Goal: Check status: Check status

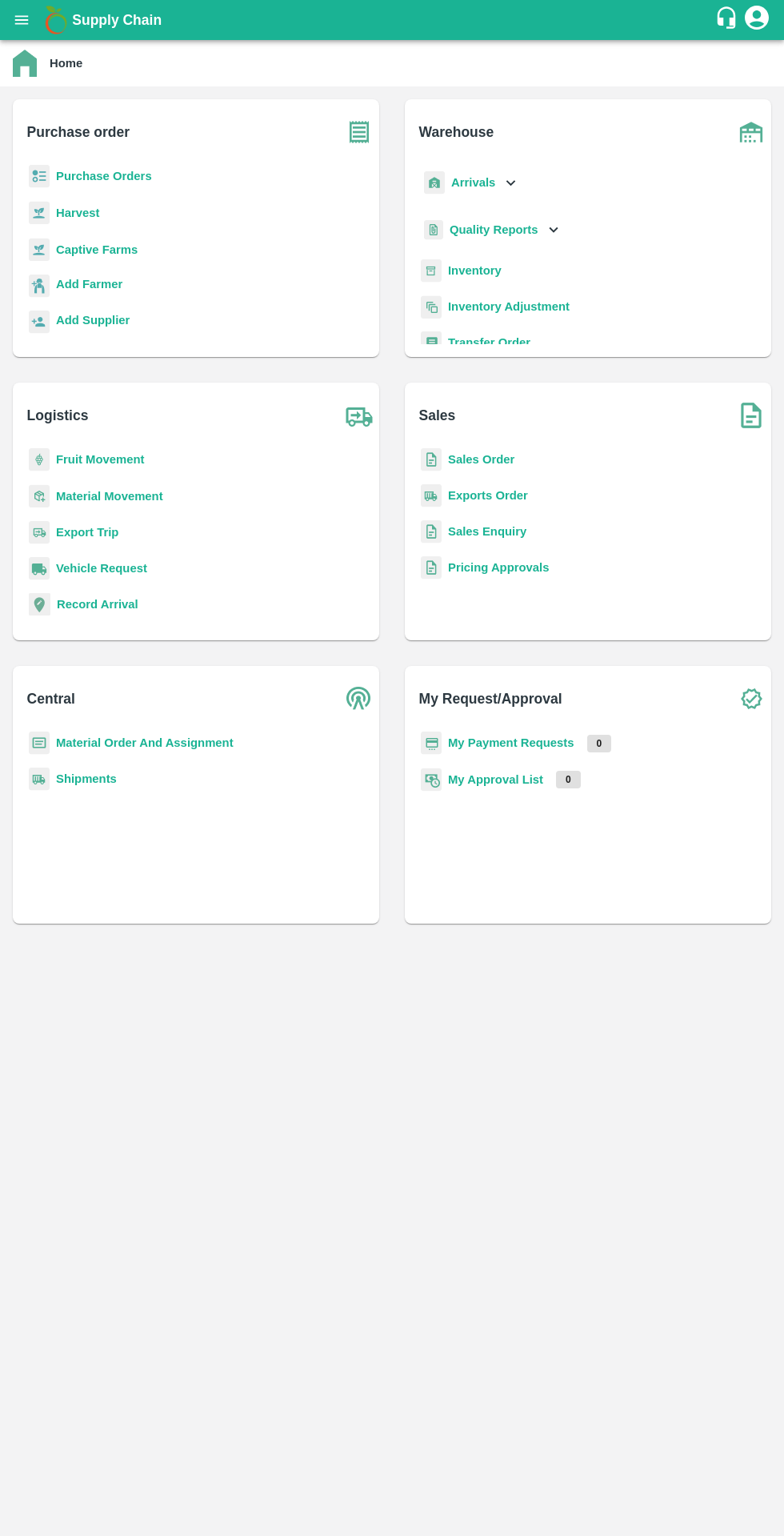
click at [110, 176] on b "Purchase Orders" at bounding box center [104, 176] width 96 height 13
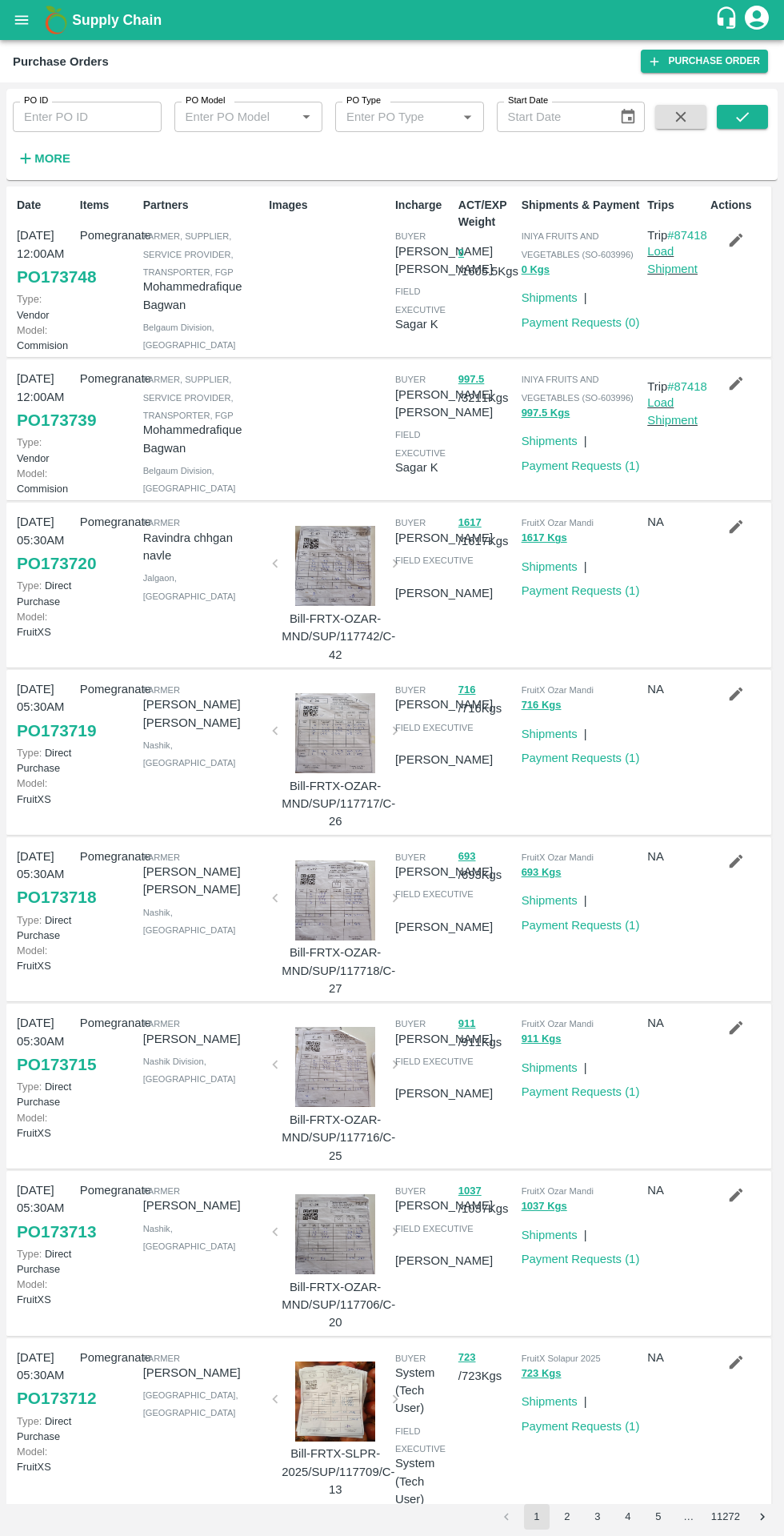
click at [33, 167] on icon "button" at bounding box center [26, 159] width 18 height 18
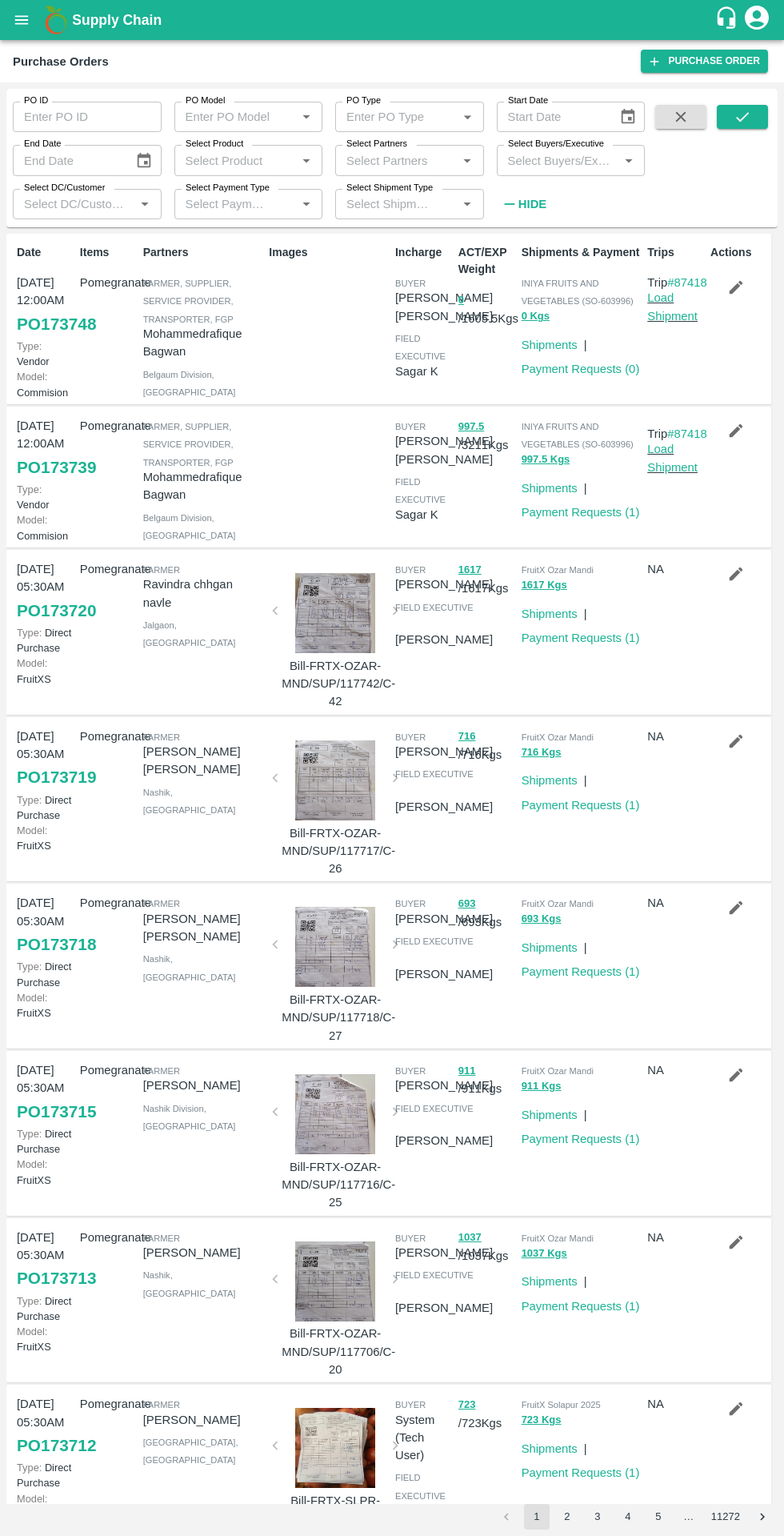
click at [85, 205] on input "Select DC/Customer" at bounding box center [75, 204] width 113 height 21
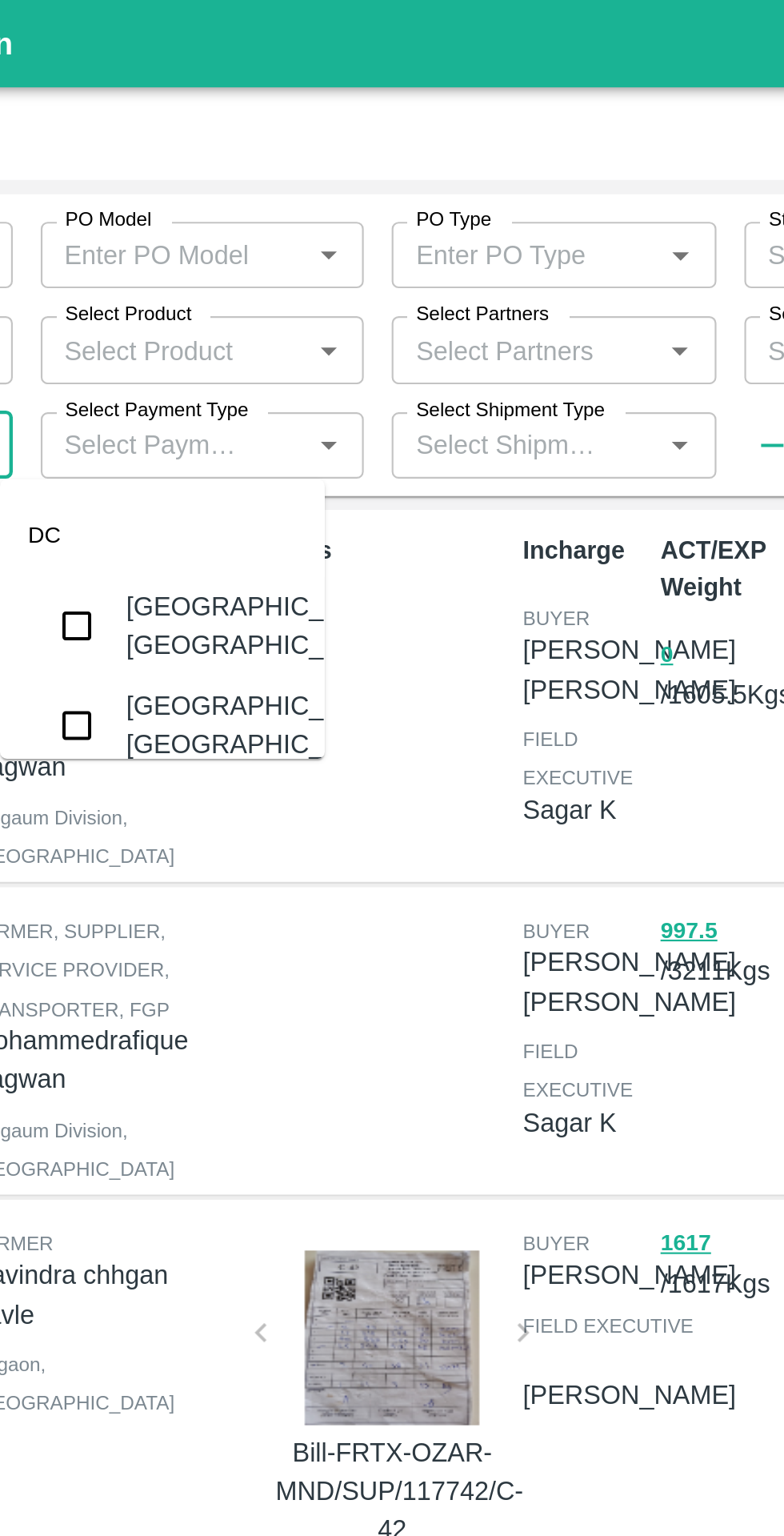
click at [380, 163] on input "Select Partners" at bounding box center [397, 160] width 113 height 21
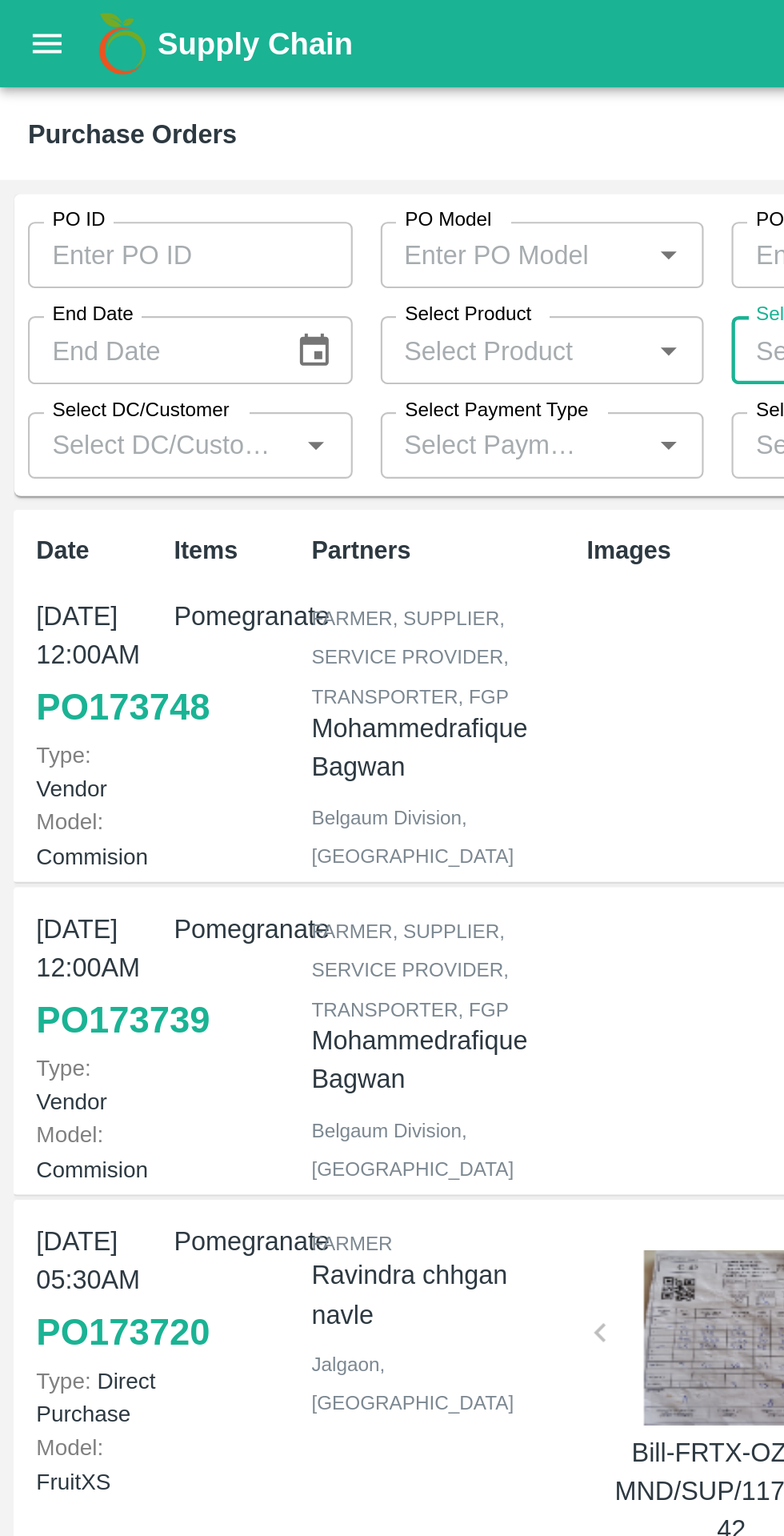
click at [65, 121] on input "PO ID" at bounding box center [87, 117] width 149 height 30
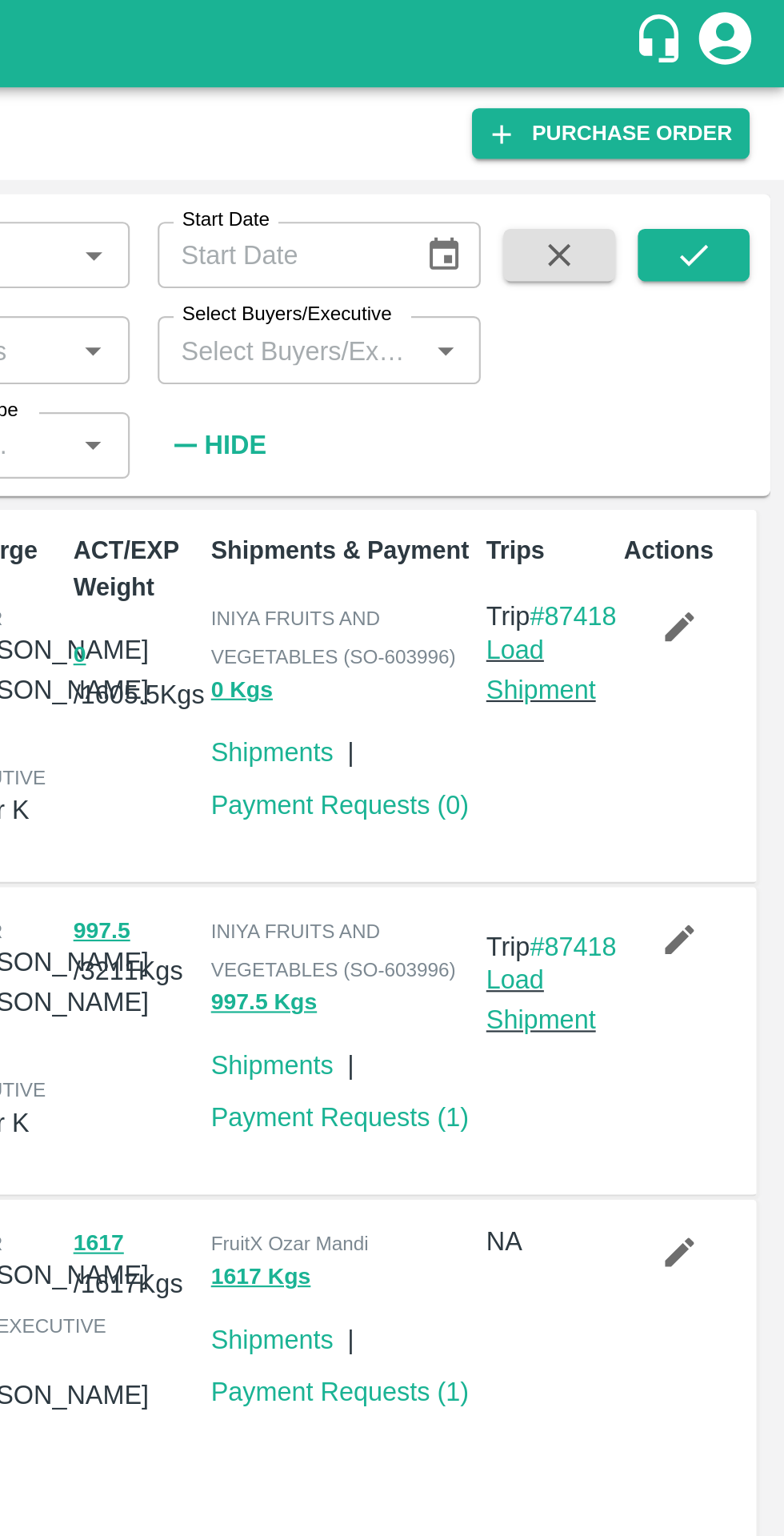
type input "51649"
click at [735, 127] on button "submit" at bounding box center [743, 117] width 51 height 24
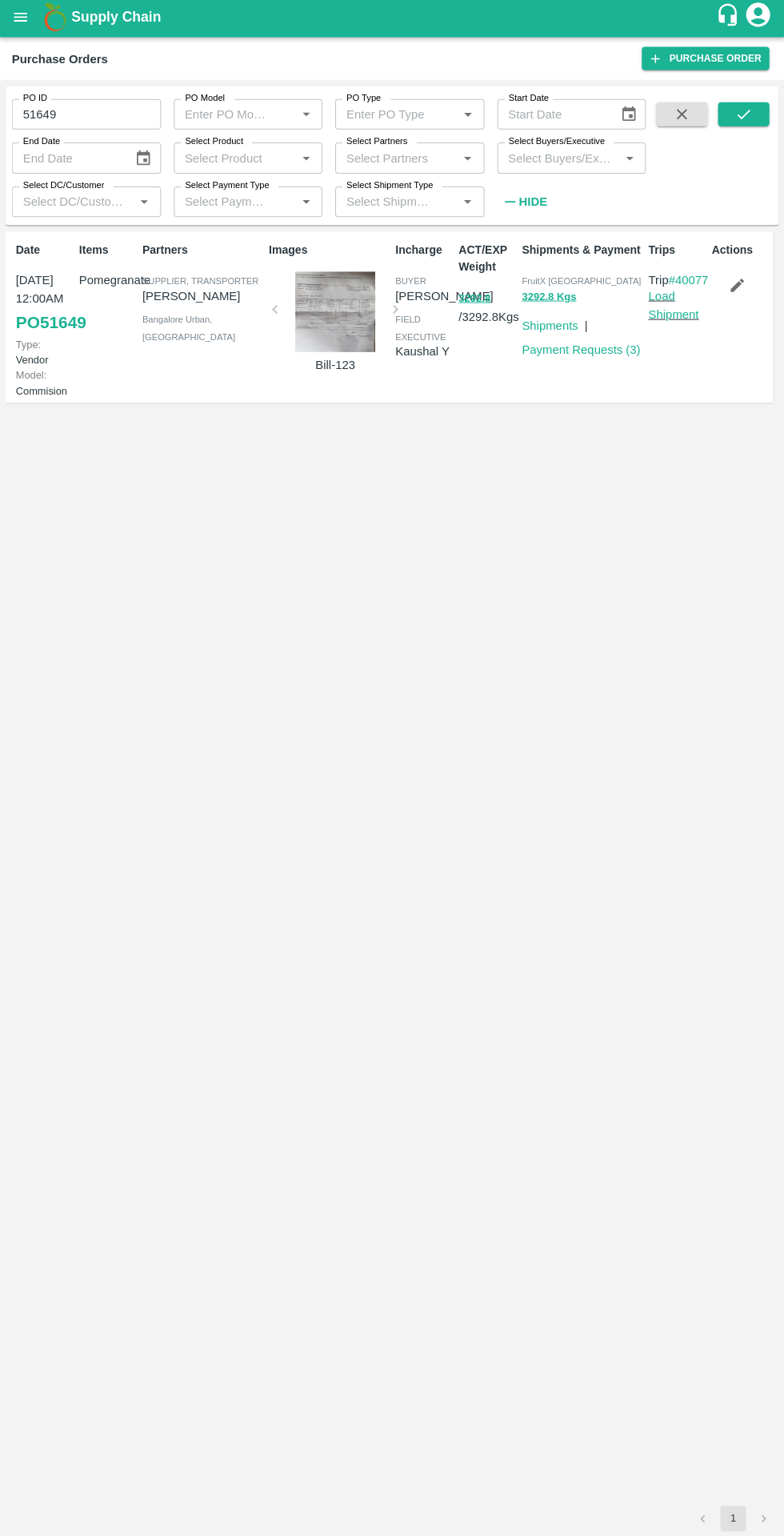
click at [566, 356] on link "Payment Requests ( 3 )" at bounding box center [581, 351] width 118 height 13
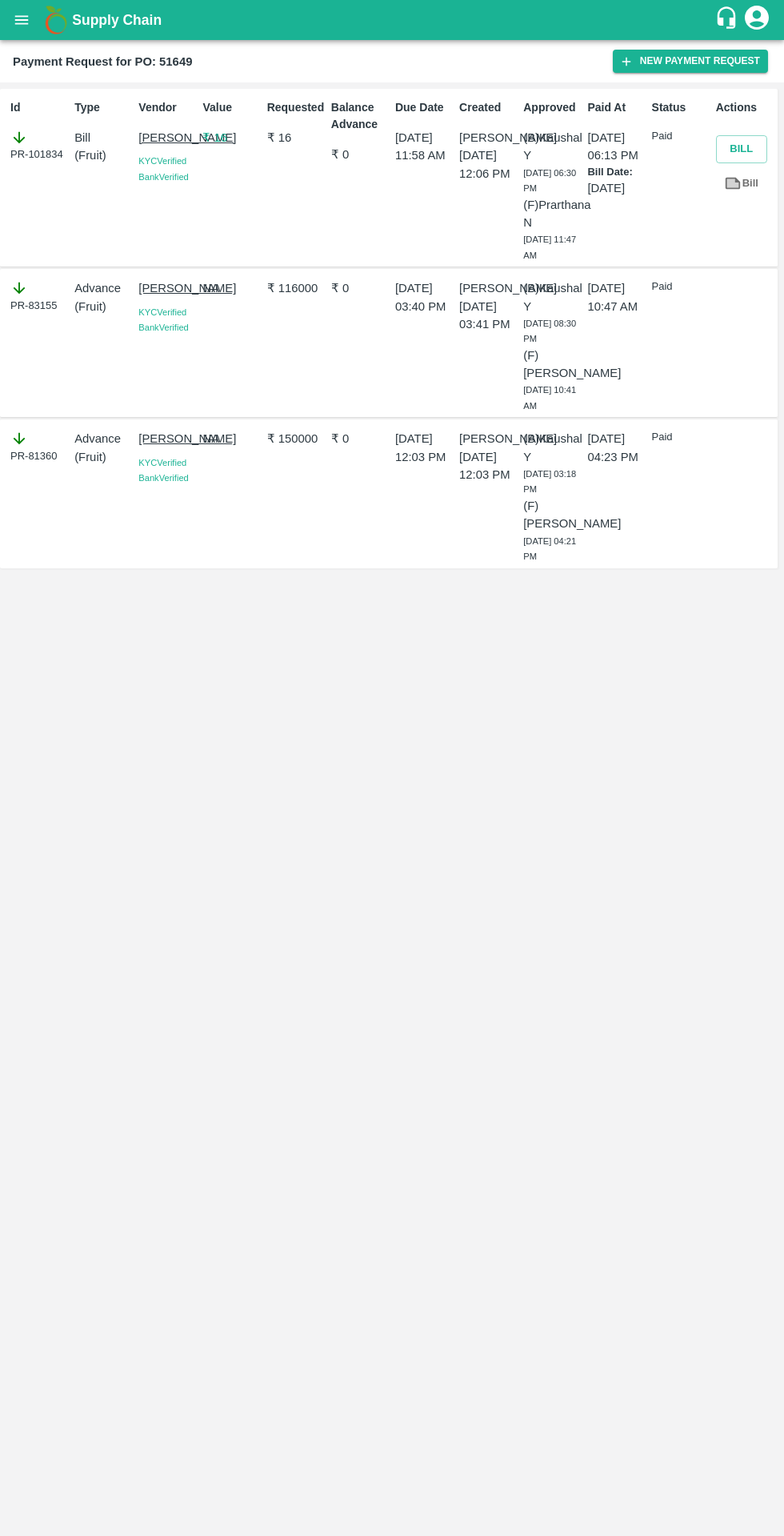
click at [733, 183] on icon at bounding box center [733, 183] width 12 height 9
click at [24, 20] on icon "open drawer" at bounding box center [22, 20] width 14 height 9
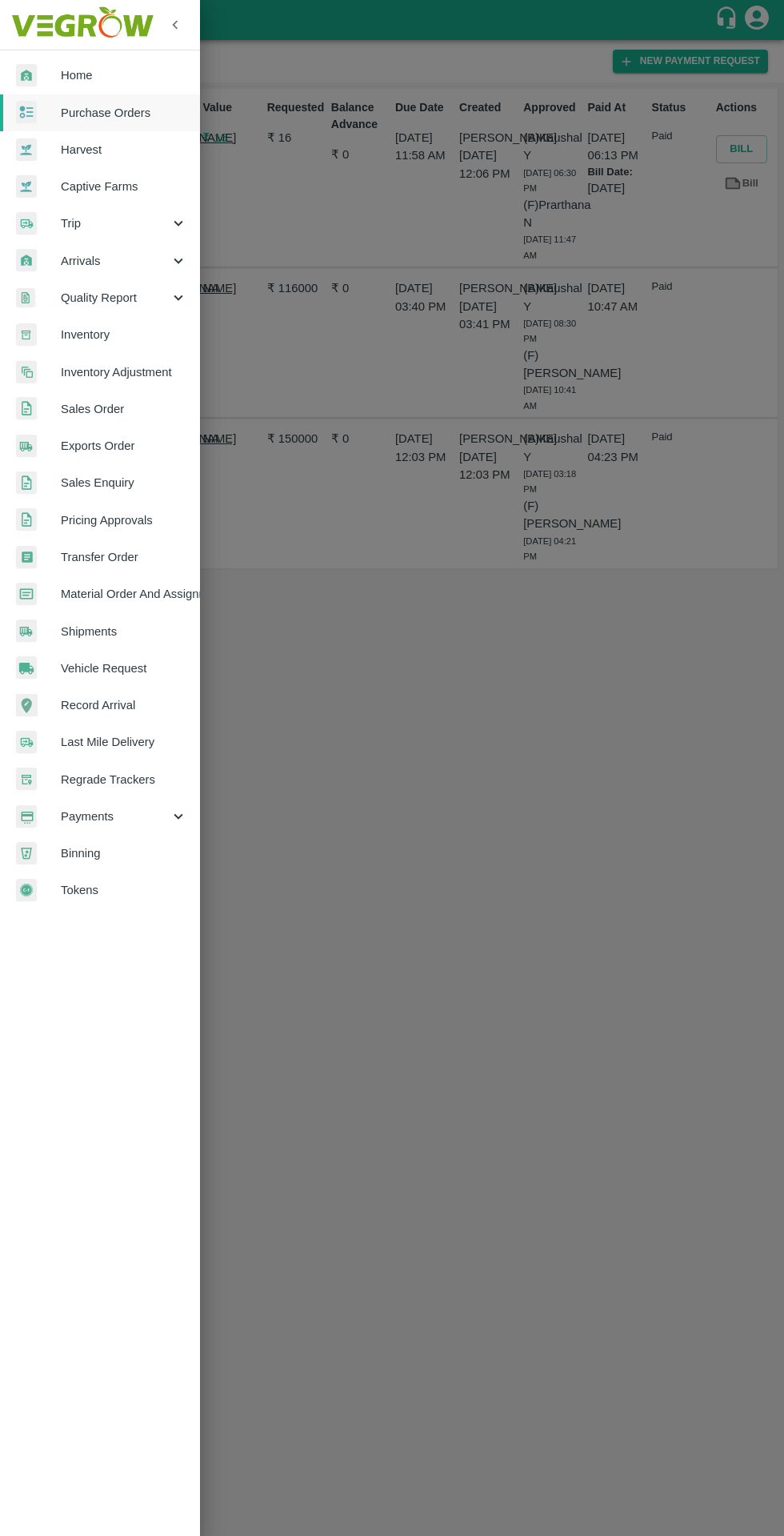
click at [62, 128] on link "Purchase Orders" at bounding box center [99, 112] width 200 height 37
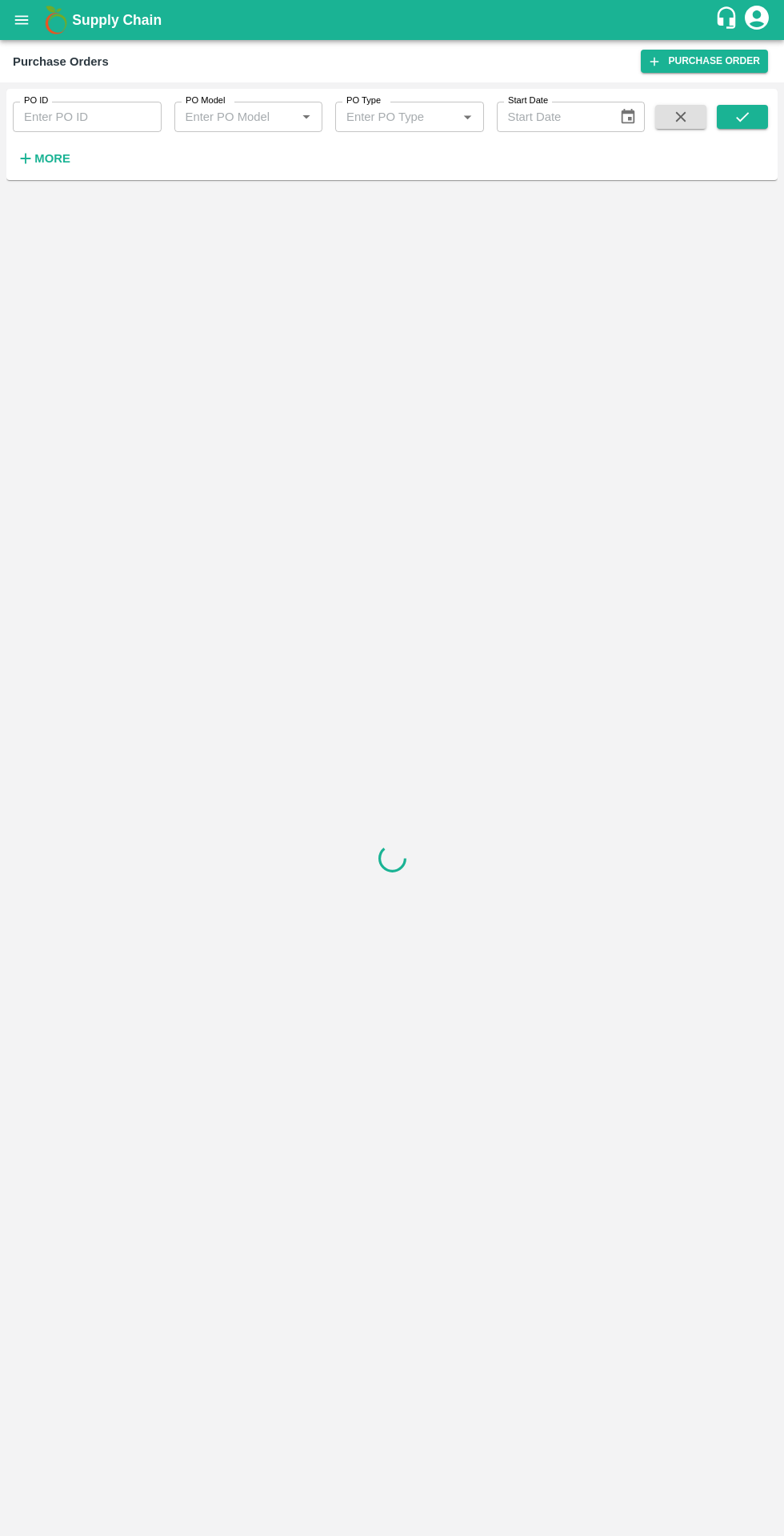
click at [96, 117] on input "PO ID" at bounding box center [87, 117] width 149 height 30
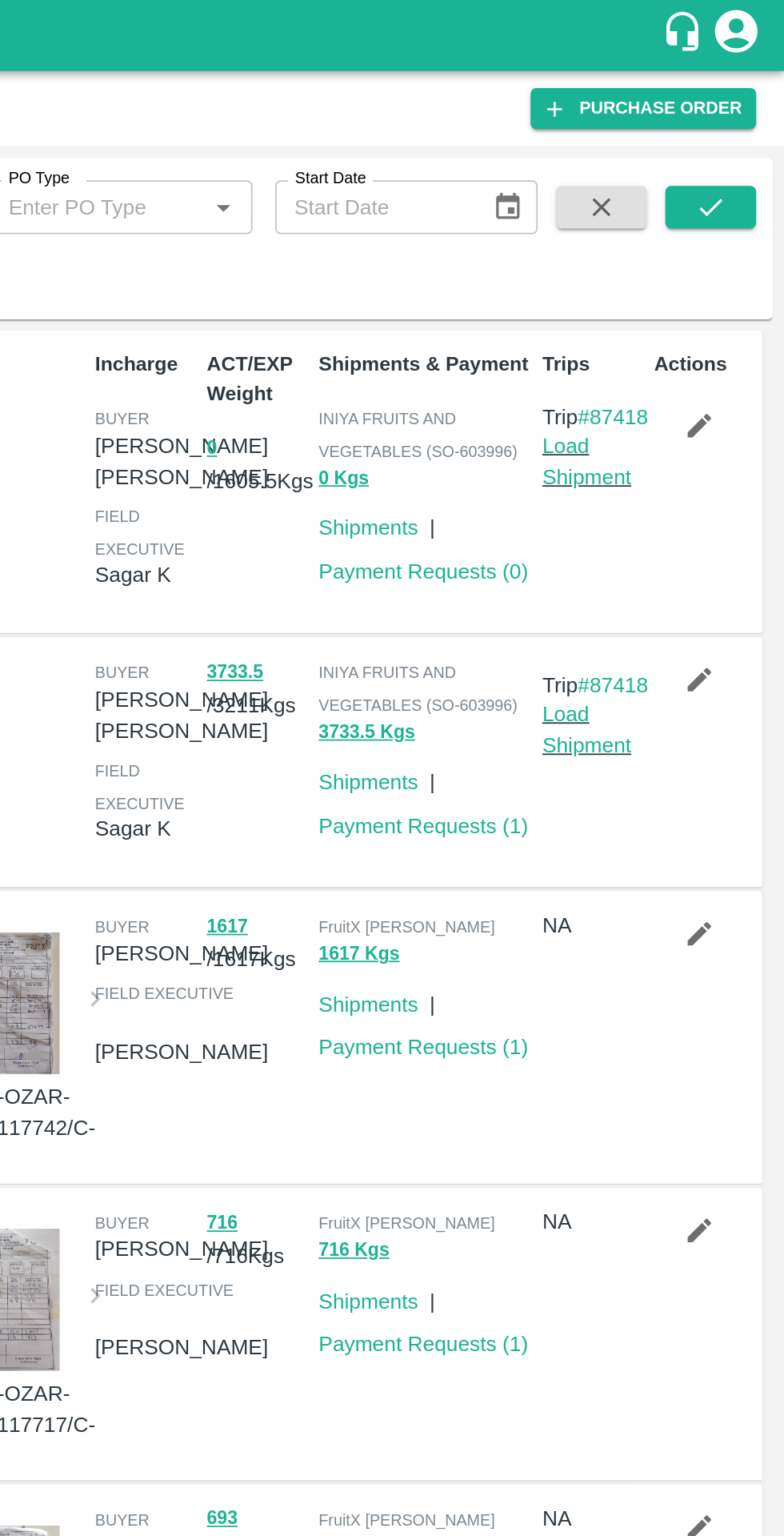
type input "51819"
click at [750, 126] on icon "submit" at bounding box center [742, 117] width 18 height 18
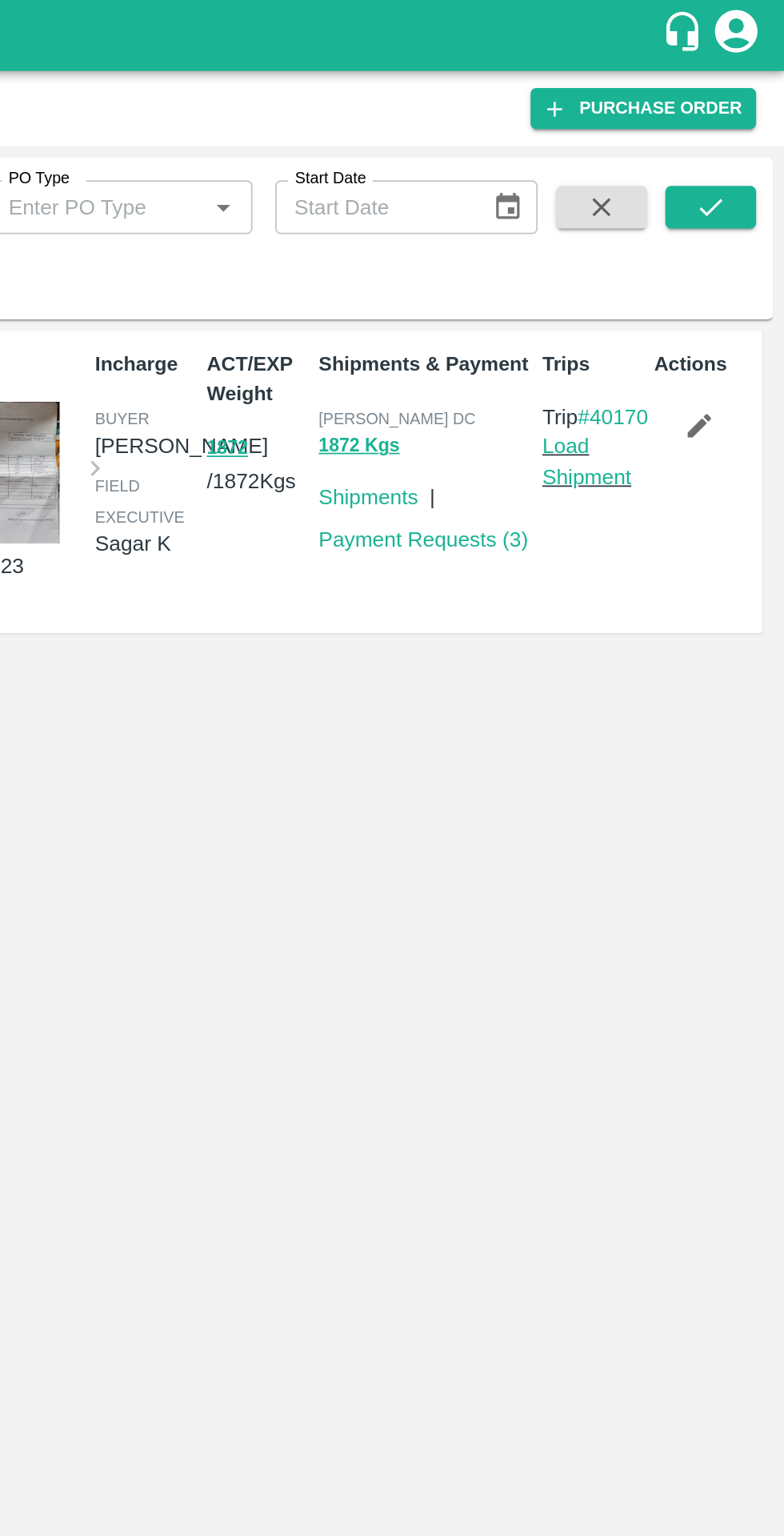
click at [559, 308] on link "Payment Requests ( 3 )" at bounding box center [581, 303] width 118 height 13
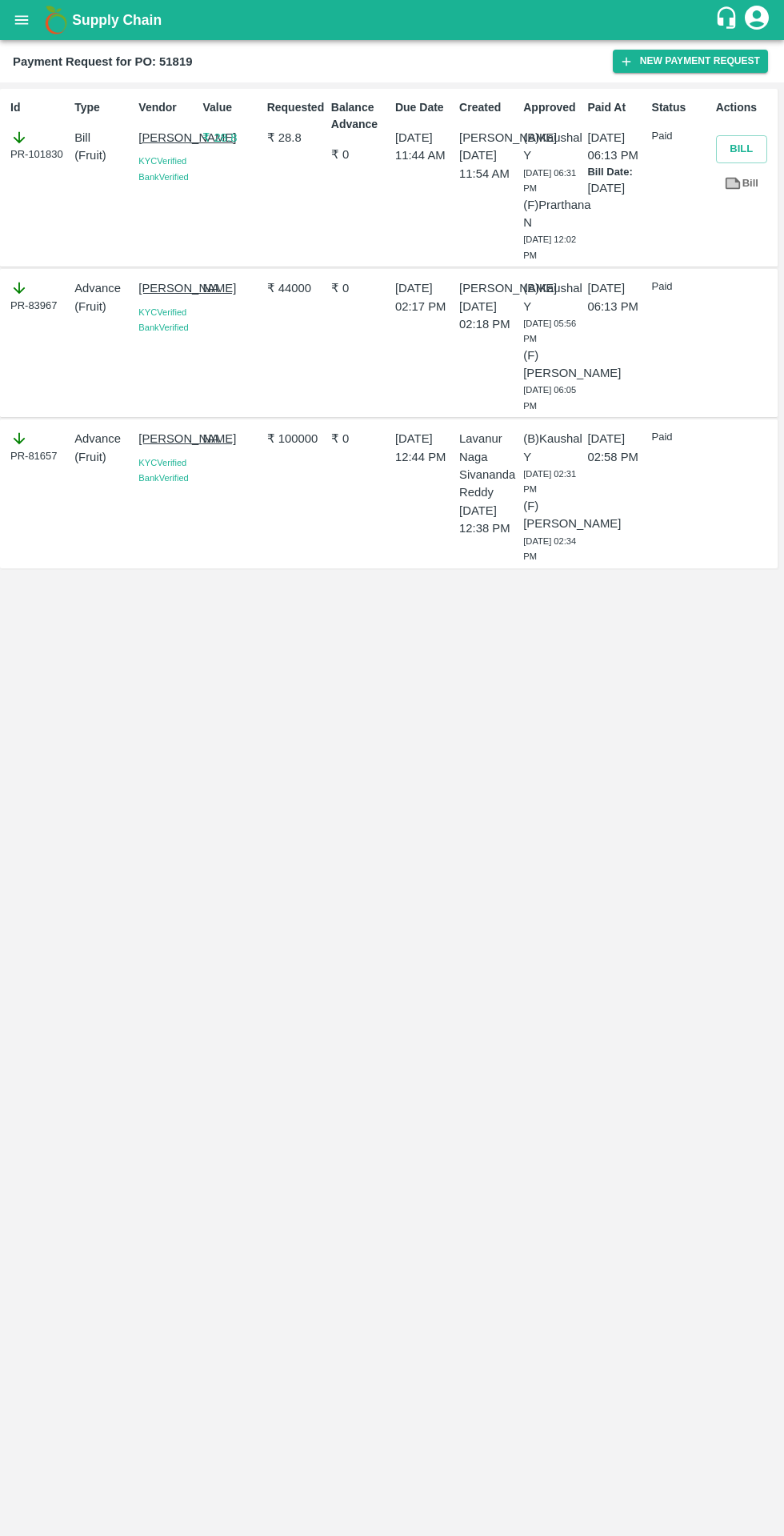
click at [21, 20] on icon "open drawer" at bounding box center [22, 20] width 14 height 9
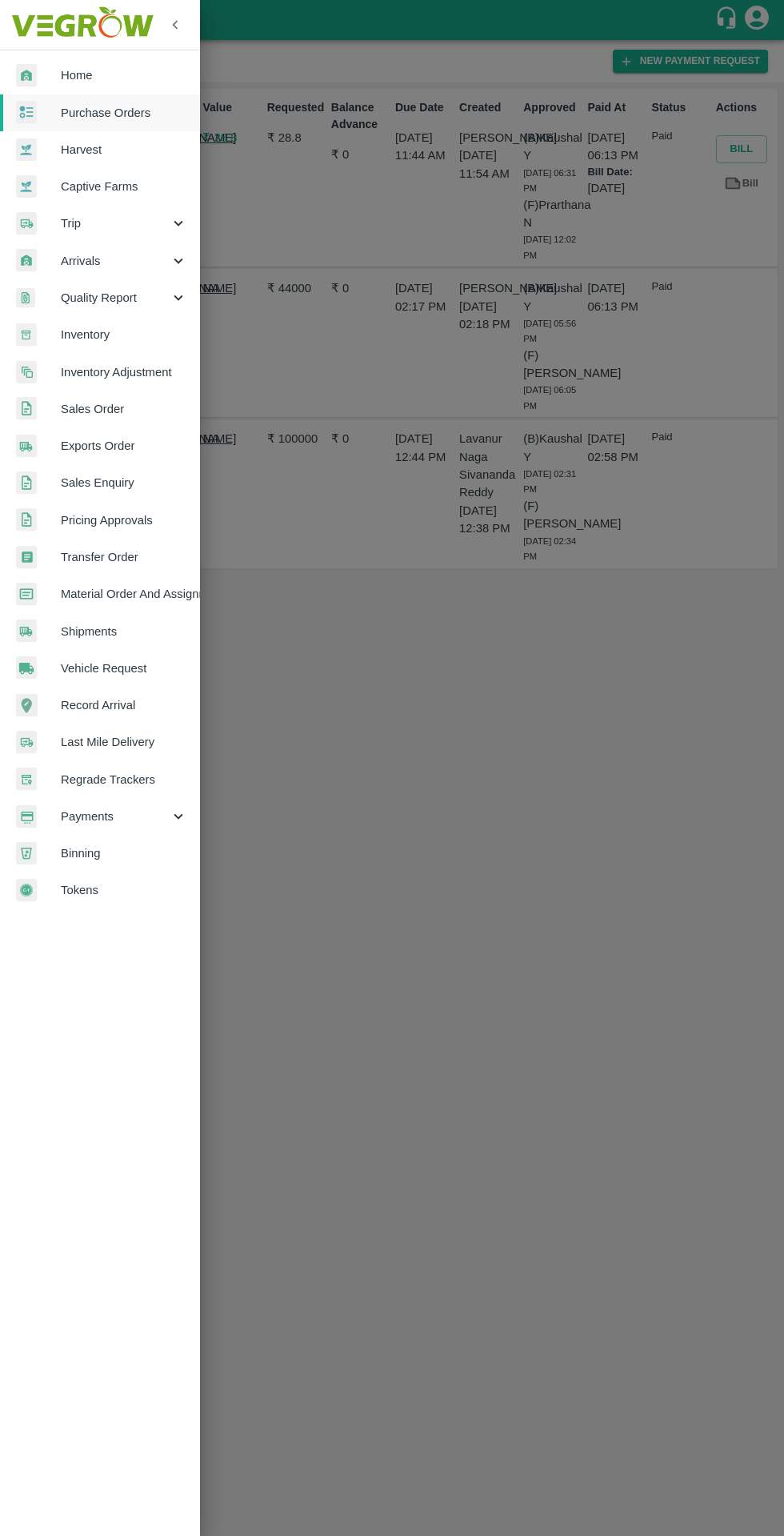
click at [45, 124] on div at bounding box center [39, 112] width 45 height 23
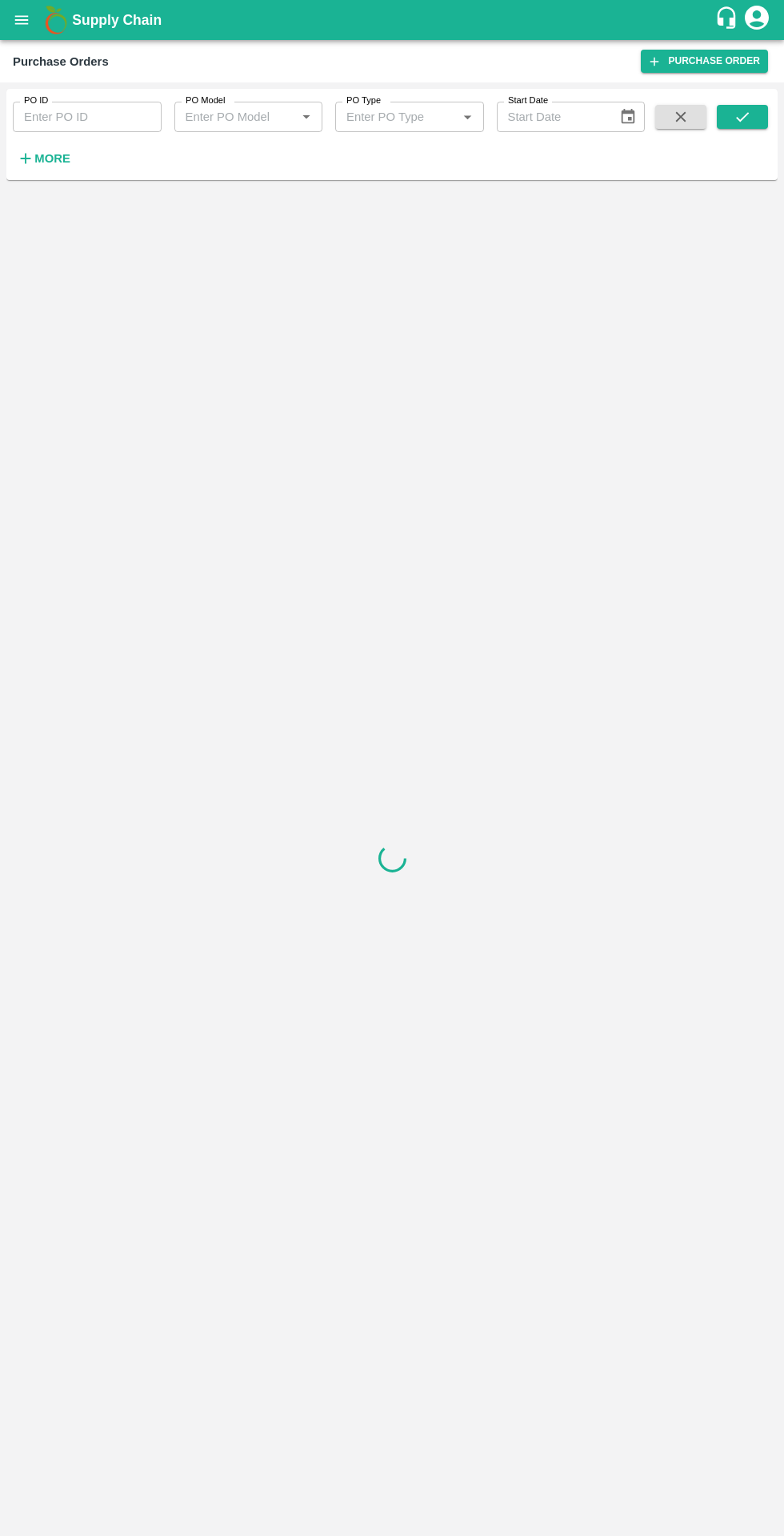
click at [69, 117] on input "PO ID" at bounding box center [87, 117] width 149 height 30
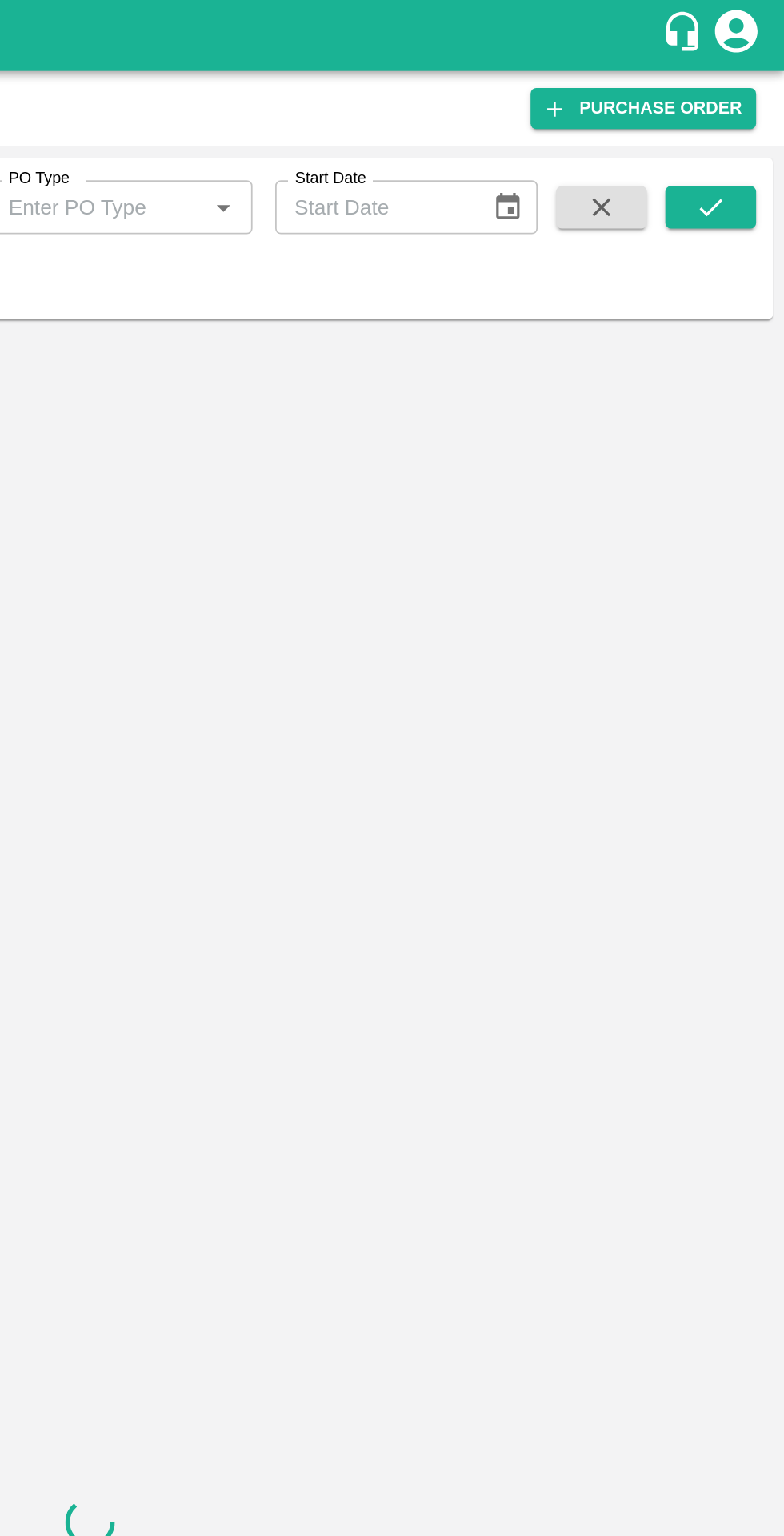
type input "62276"
click at [745, 128] on button "submit" at bounding box center [743, 117] width 51 height 24
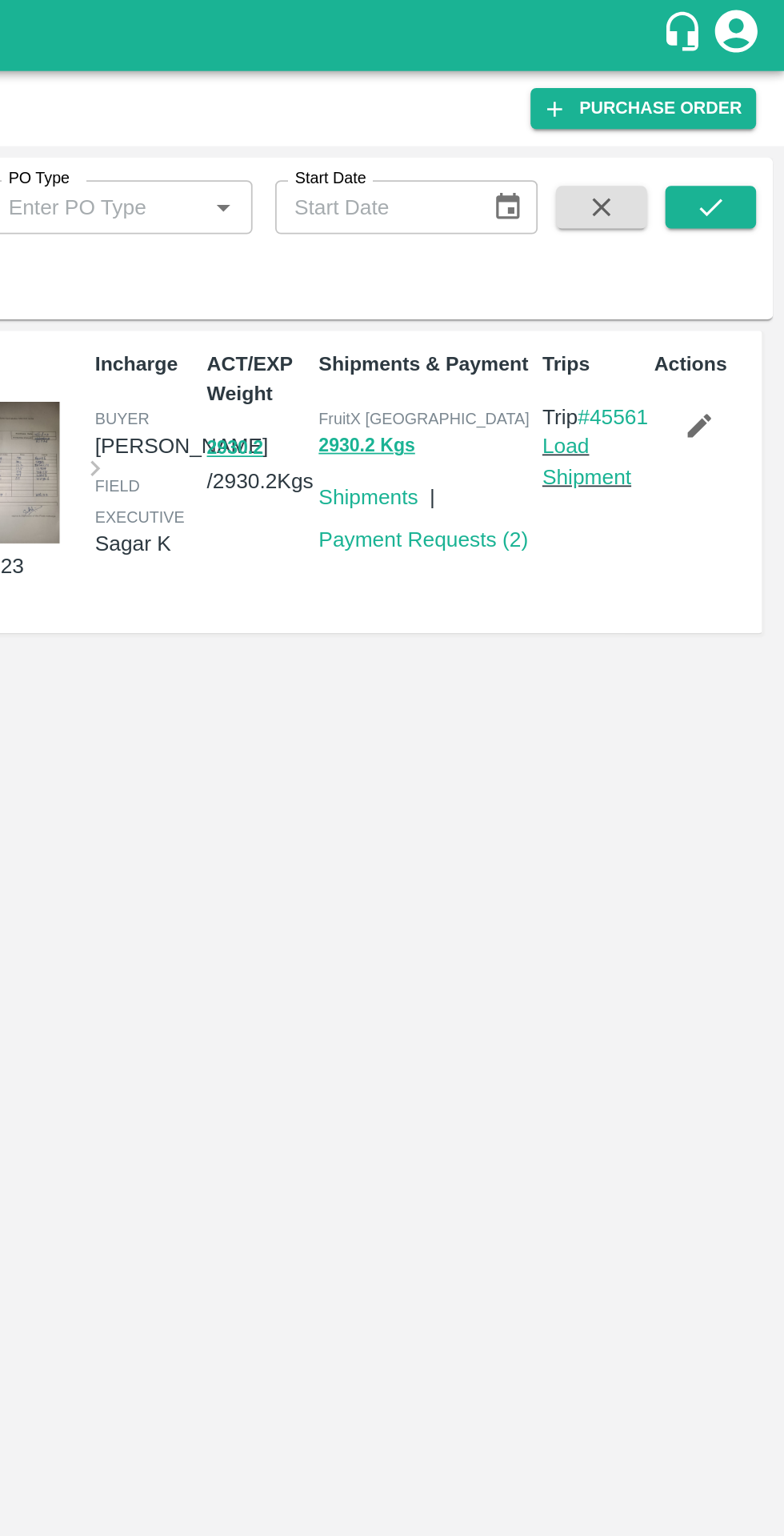
click at [550, 310] on link "Payment Requests ( 2 )" at bounding box center [581, 303] width 118 height 13
